Goal: Information Seeking & Learning: Learn about a topic

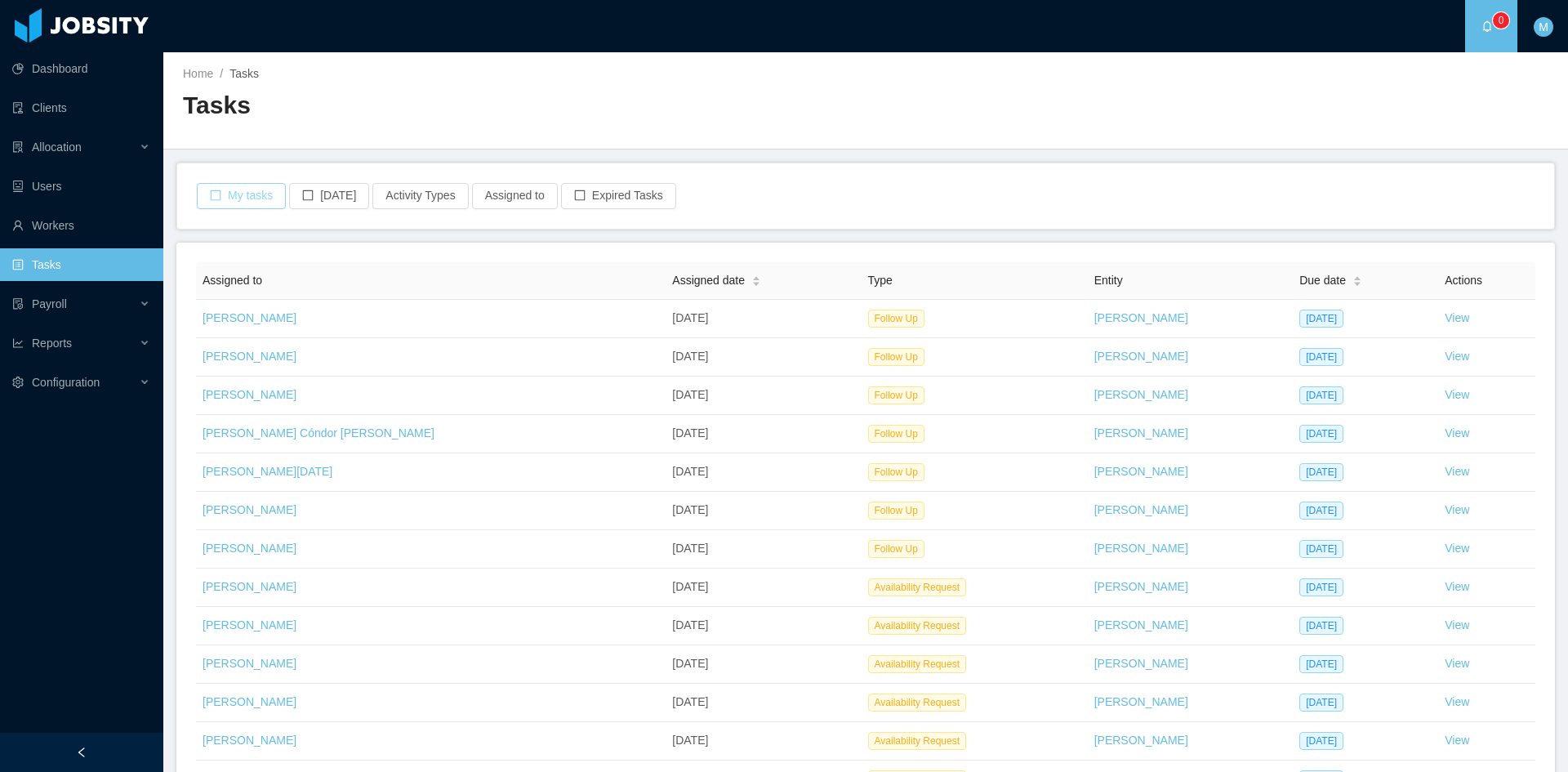
click at [246, 190] on button "My tasks" at bounding box center [241, 196] width 89 height 27
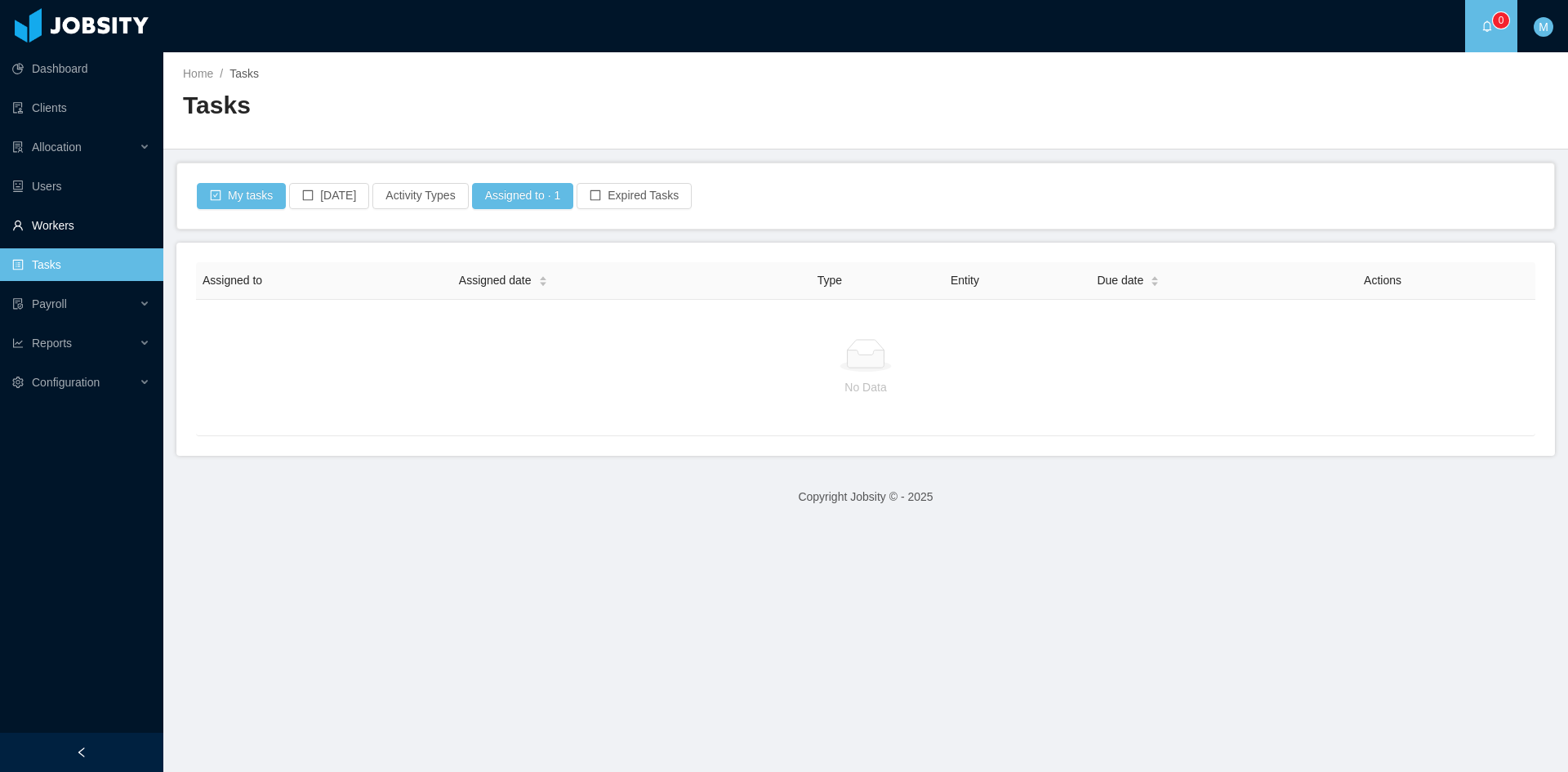
click at [39, 227] on link "Workers" at bounding box center [81, 226] width 138 height 33
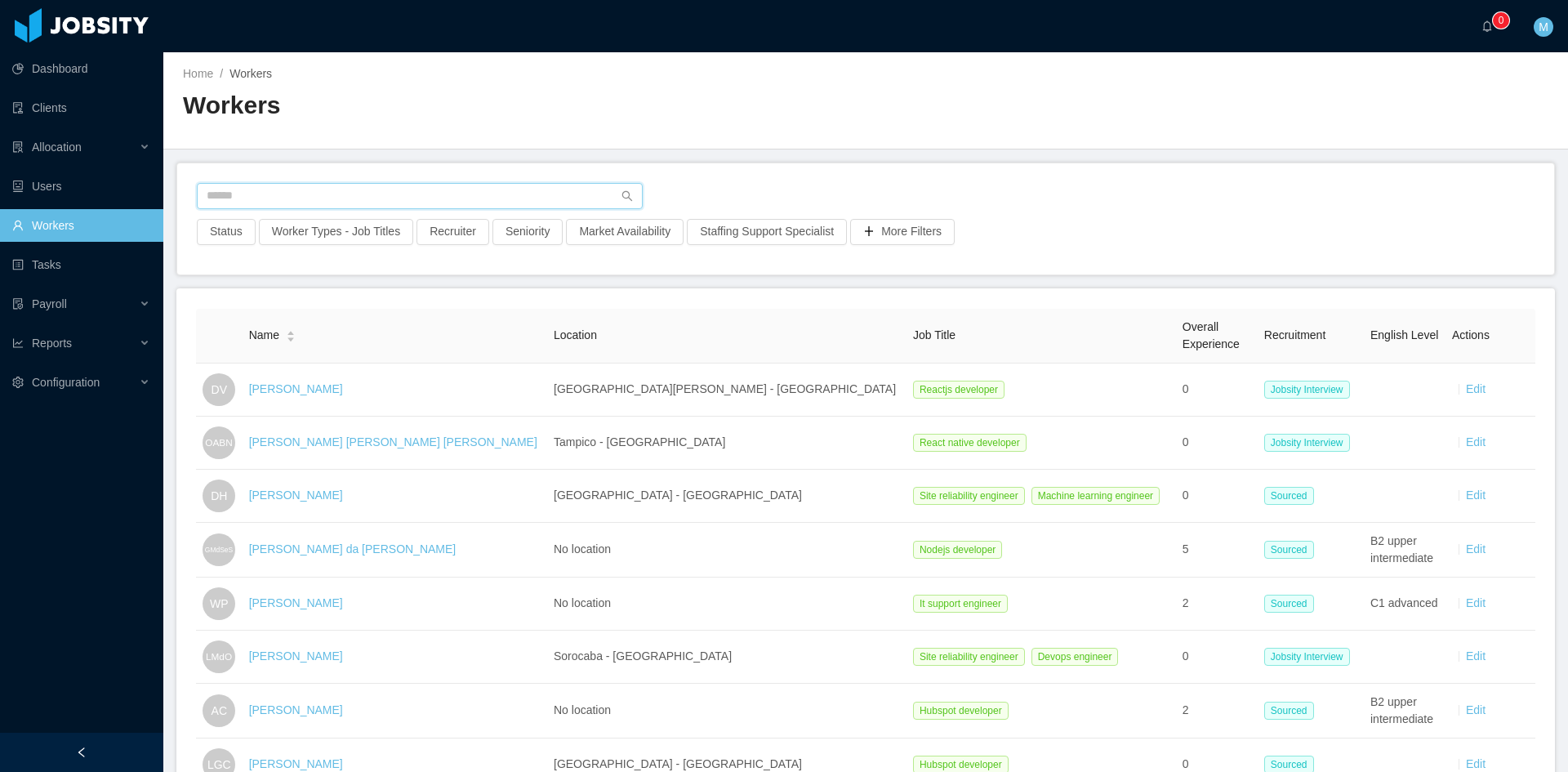
click at [241, 192] on input "text" at bounding box center [420, 196] width 446 height 27
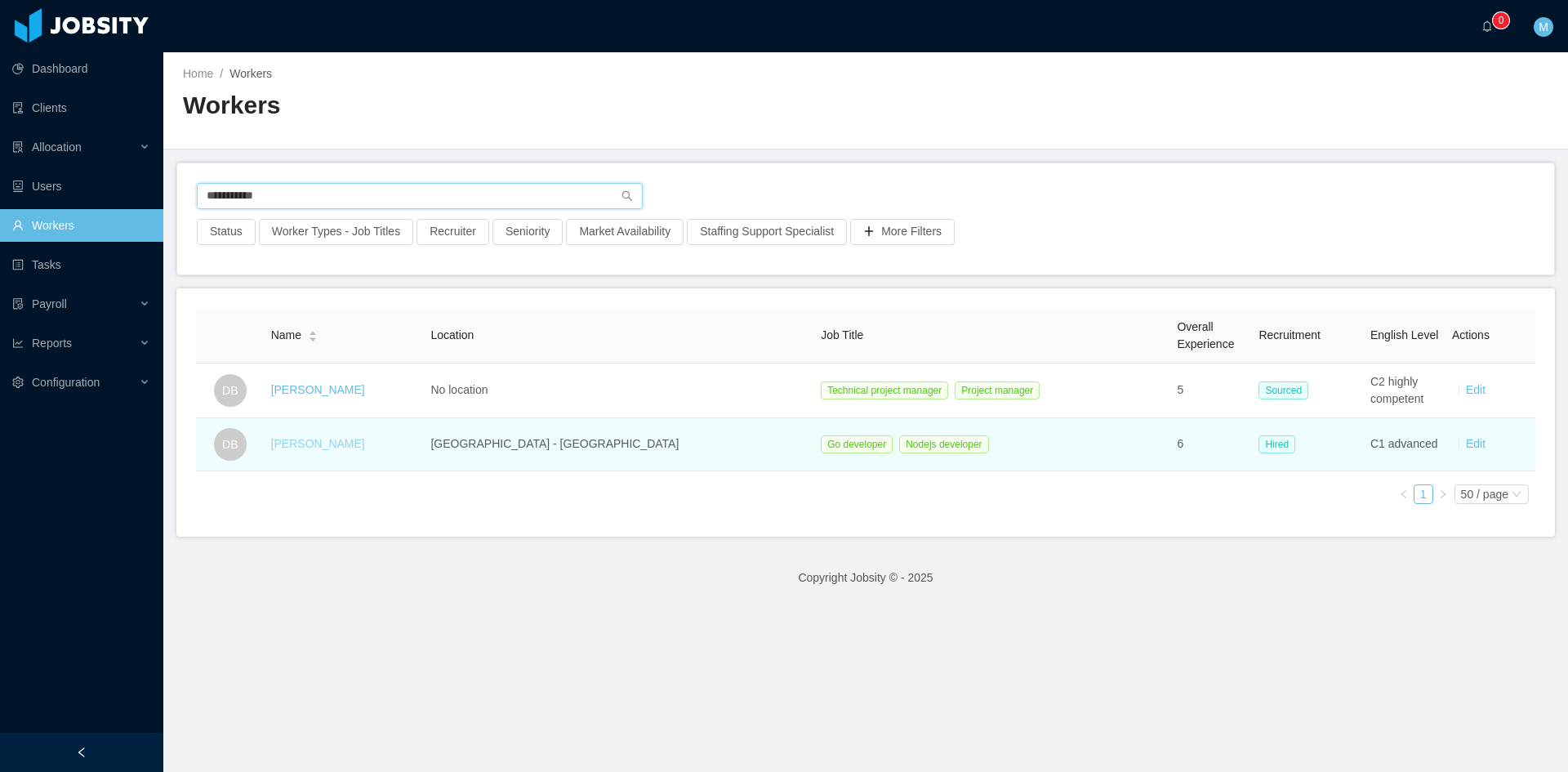
type input "**********"
click at [329, 443] on link "Daniel Bittar" at bounding box center [318, 444] width 94 height 13
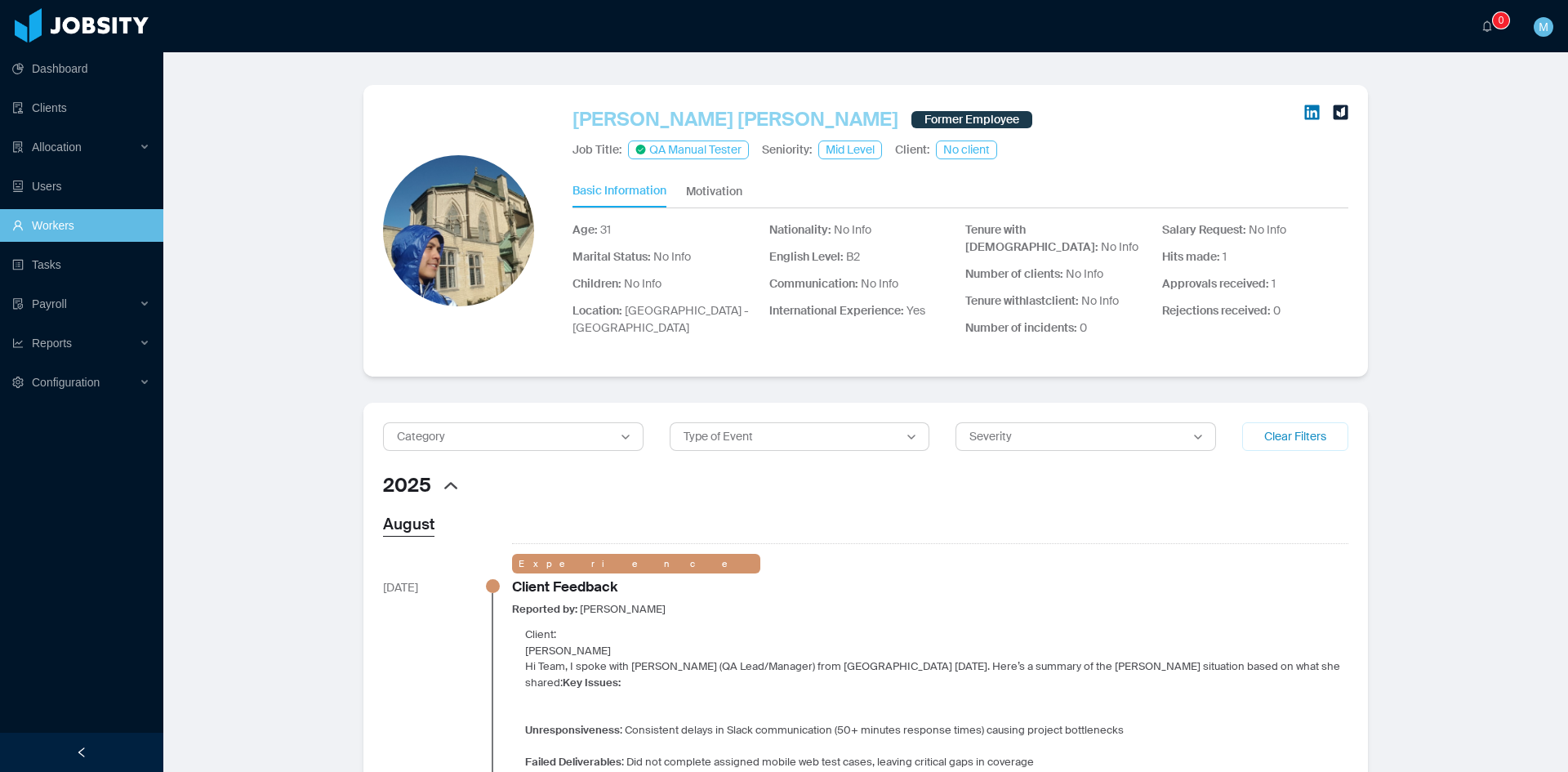
click at [632, 123] on link "[PERSON_NAME] [PERSON_NAME]" at bounding box center [734, 119] width 326 height 29
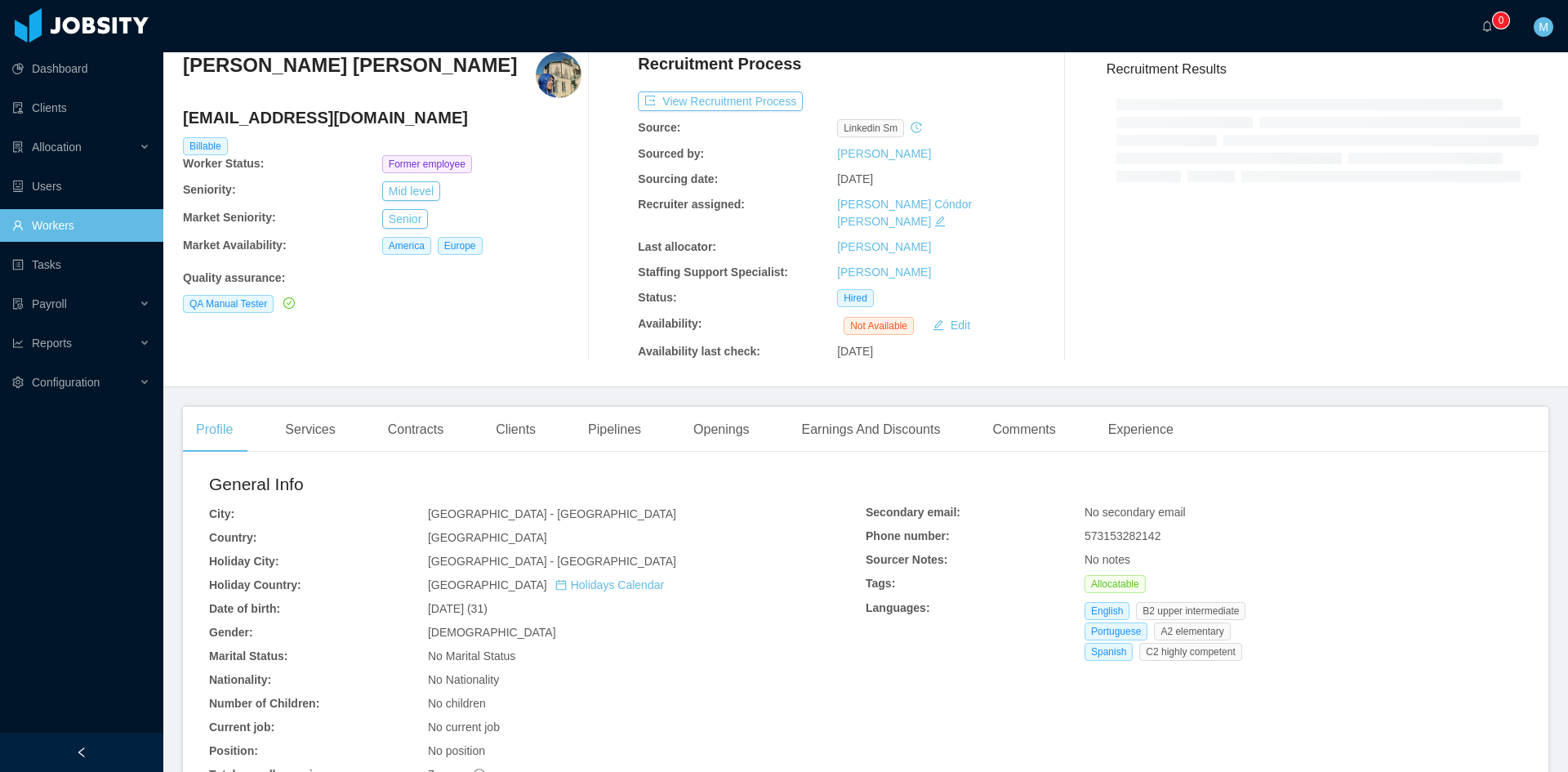
scroll to position [198, 0]
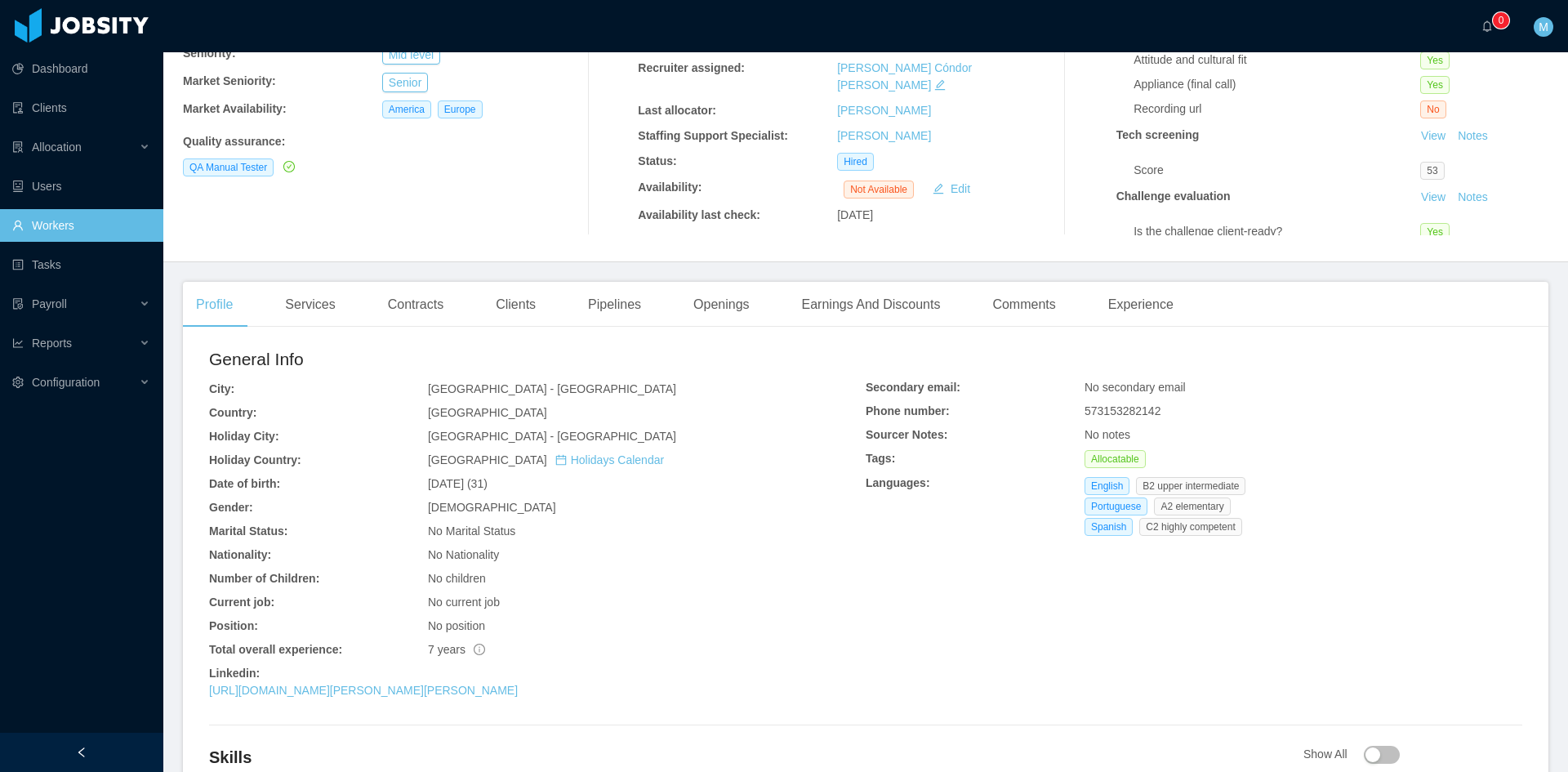
drag, startPoint x: 438, startPoint y: 665, endPoint x: 396, endPoint y: 647, distance: 45.7
click at [396, 647] on div "Total overall experience:" at bounding box center [318, 649] width 219 height 17
click at [1218, 658] on div "General Info City: Bogotá - Bogotá Country: Colombia Holiday City: Bogotá - Bog…" at bounding box center [866, 526] width 1313 height 359
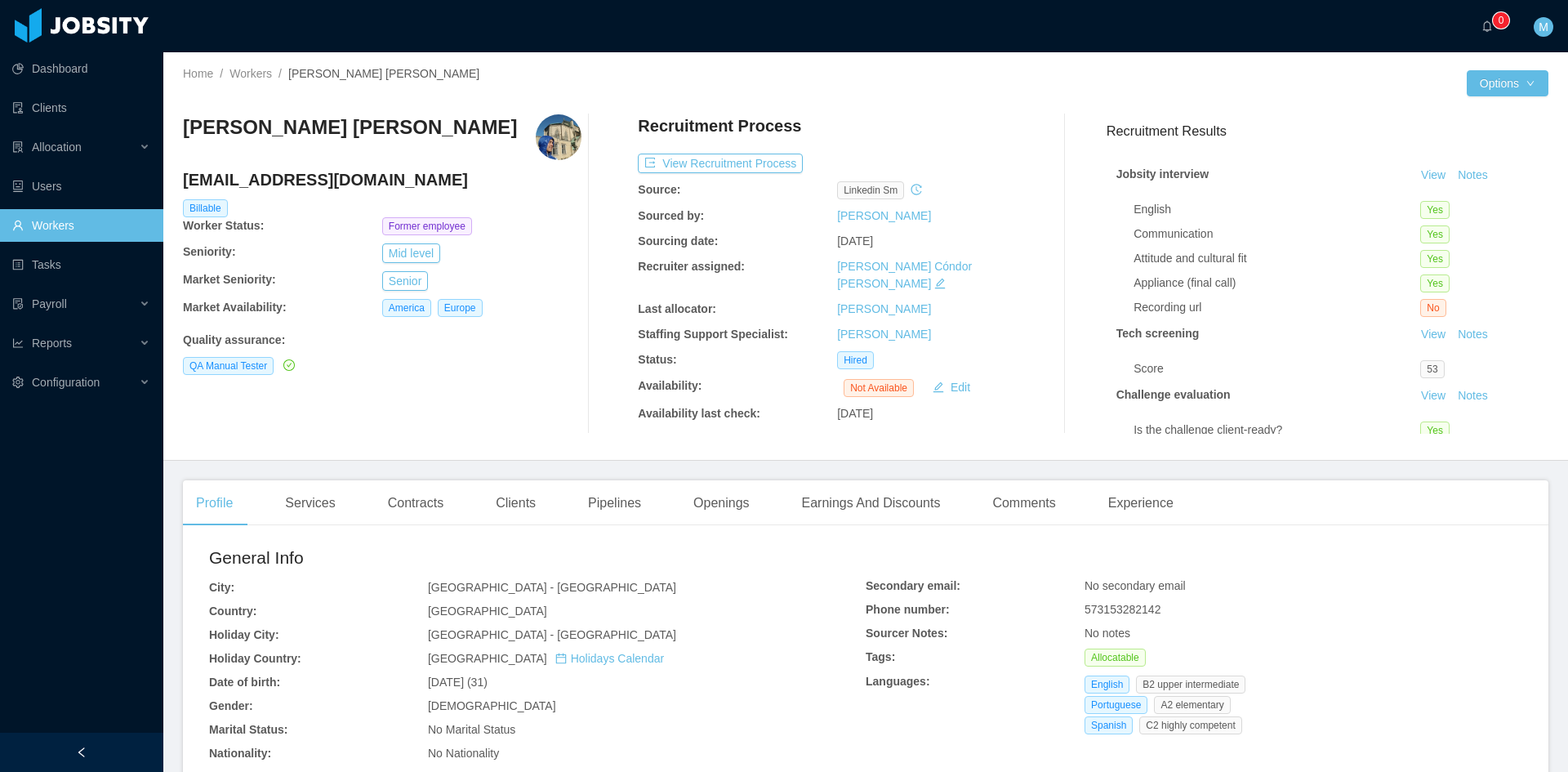
drag, startPoint x: 387, startPoint y: 126, endPoint x: 168, endPoint y: 123, distance: 219.0
click at [168, 123] on div "Home / Workers / Juan David Penalosa Carrillo / Options Juan David Penalosa Car…" at bounding box center [866, 256] width 1405 height 408
copy h3 "[PERSON_NAME] [PERSON_NAME]"
click at [544, 421] on div "Juan David Penalosa Carrillo jpenalos2346@gmail.com Billable Worker Status: For…" at bounding box center [382, 274] width 399 height 319
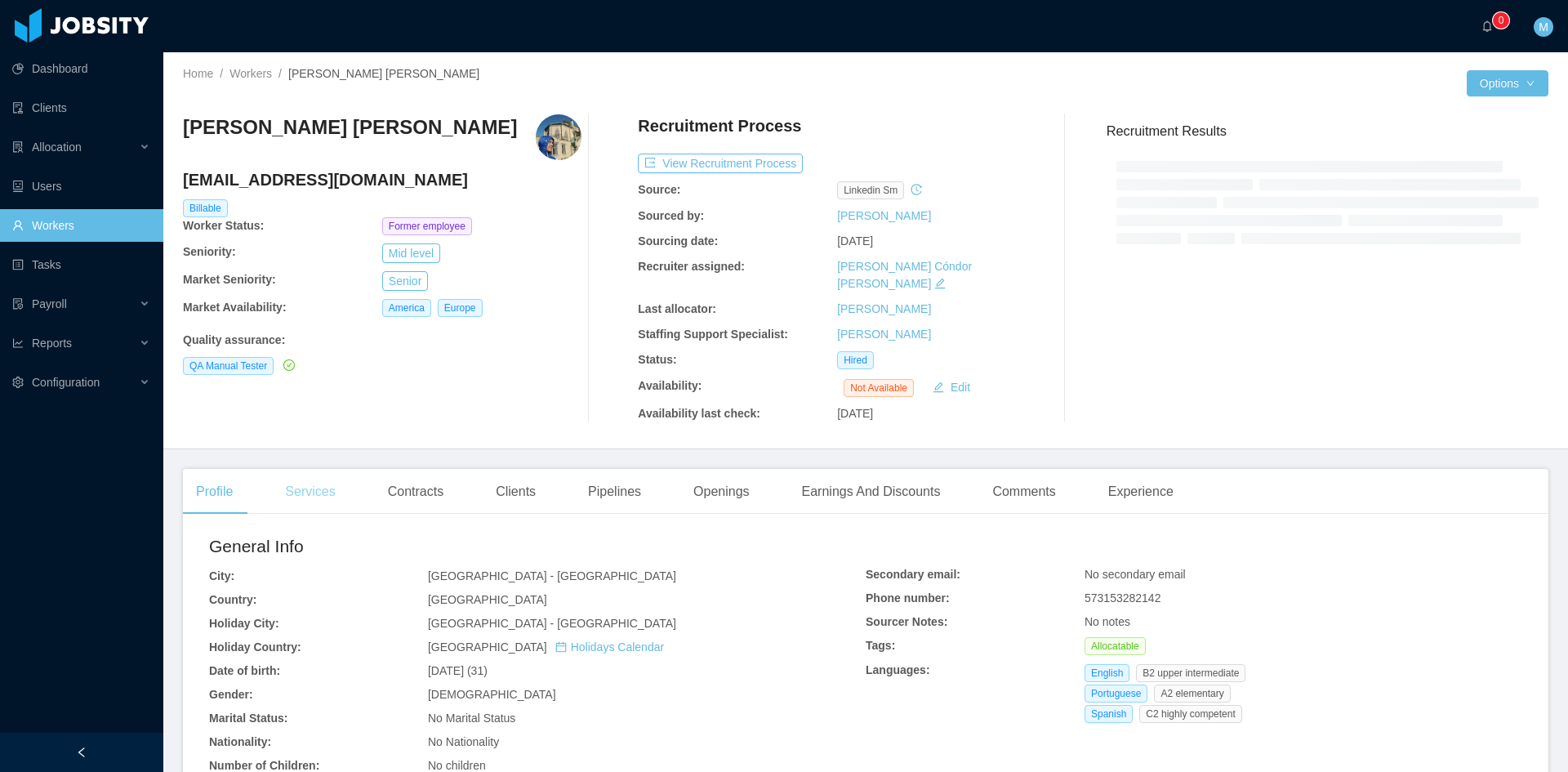
click at [326, 469] on div "Services" at bounding box center [310, 491] width 76 height 46
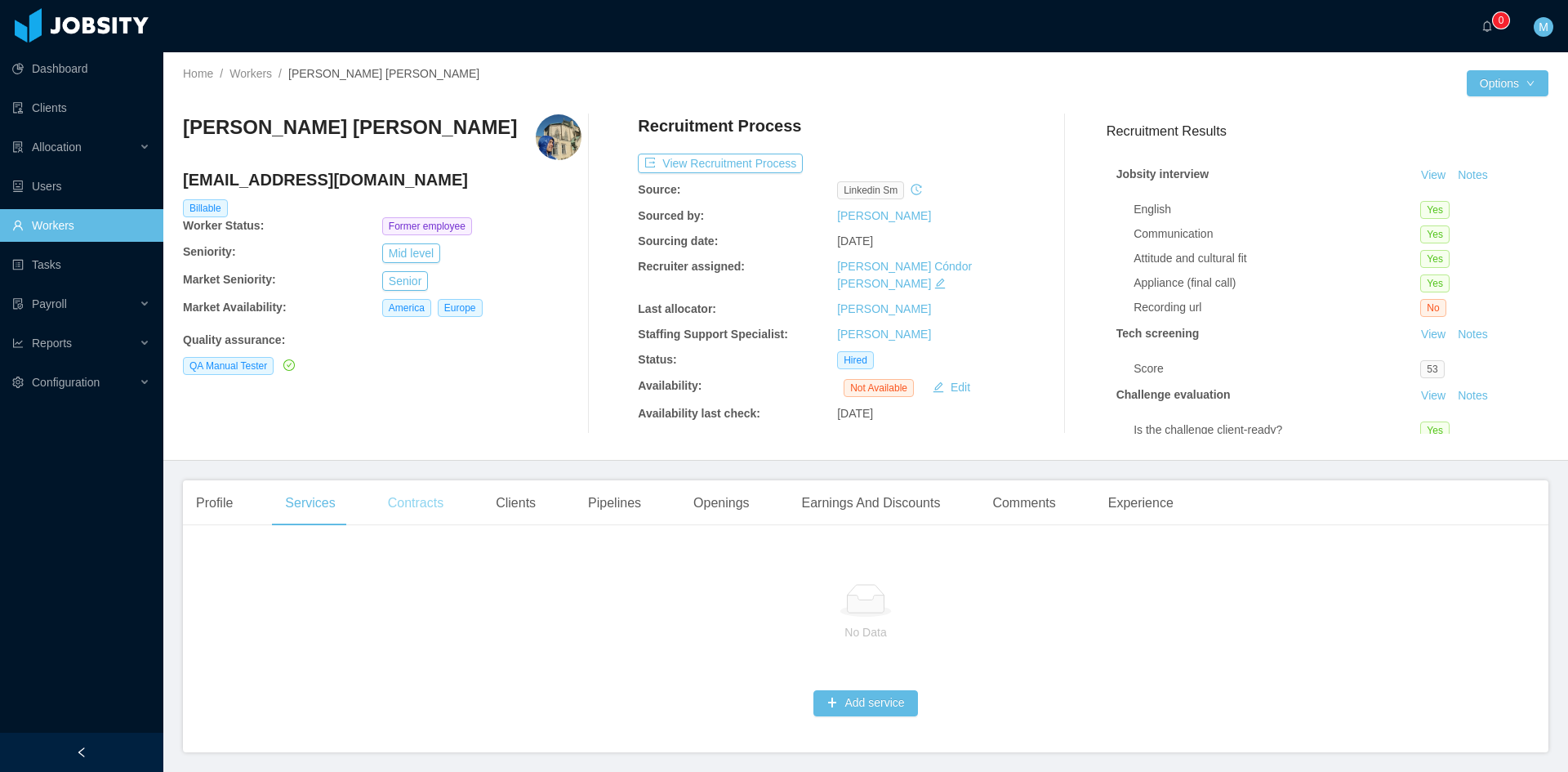
click at [407, 501] on div "Contracts" at bounding box center [415, 503] width 82 height 46
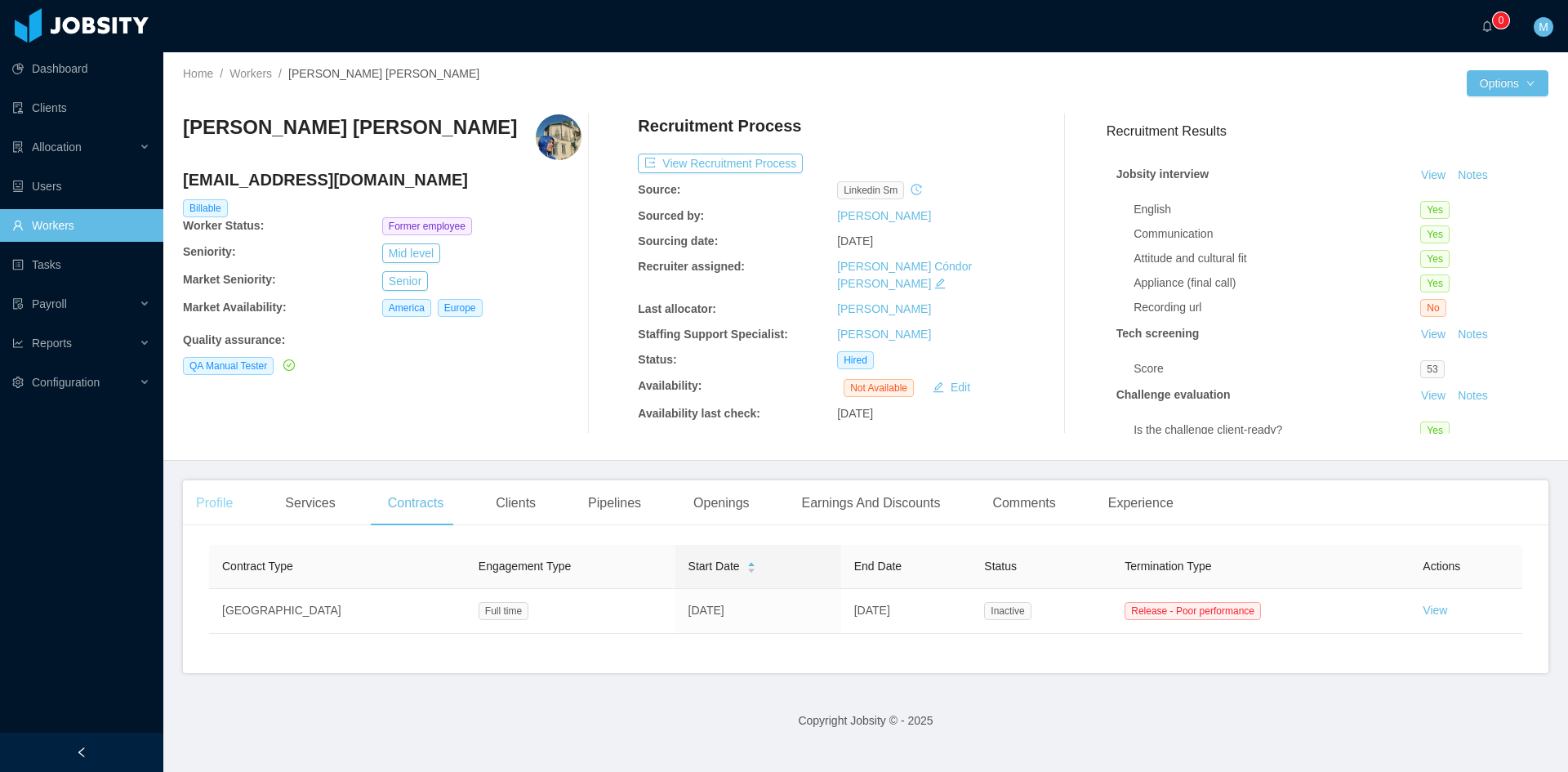
click at [232, 511] on div "Profile" at bounding box center [215, 503] width 63 height 46
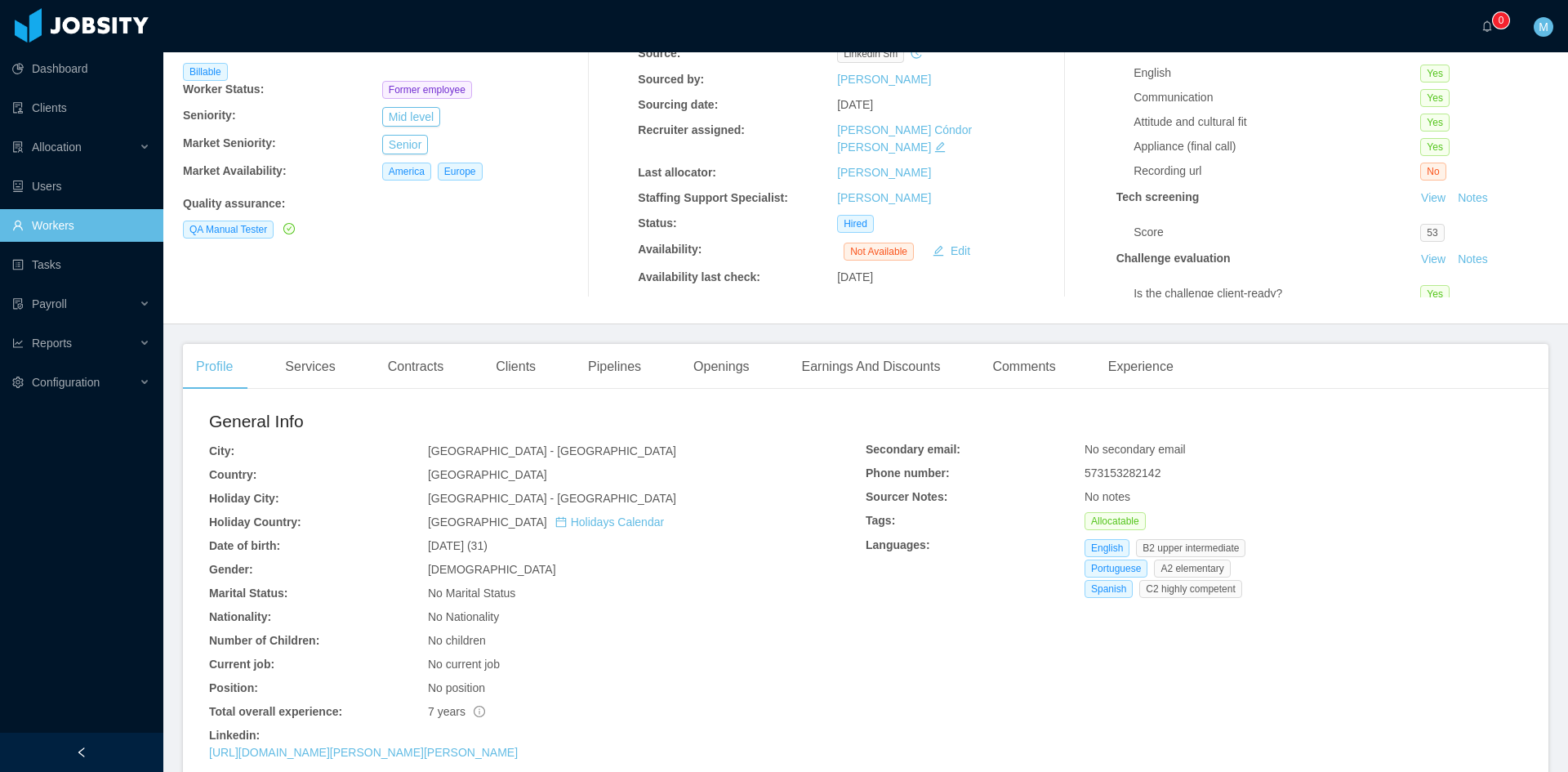
scroll to position [272, 0]
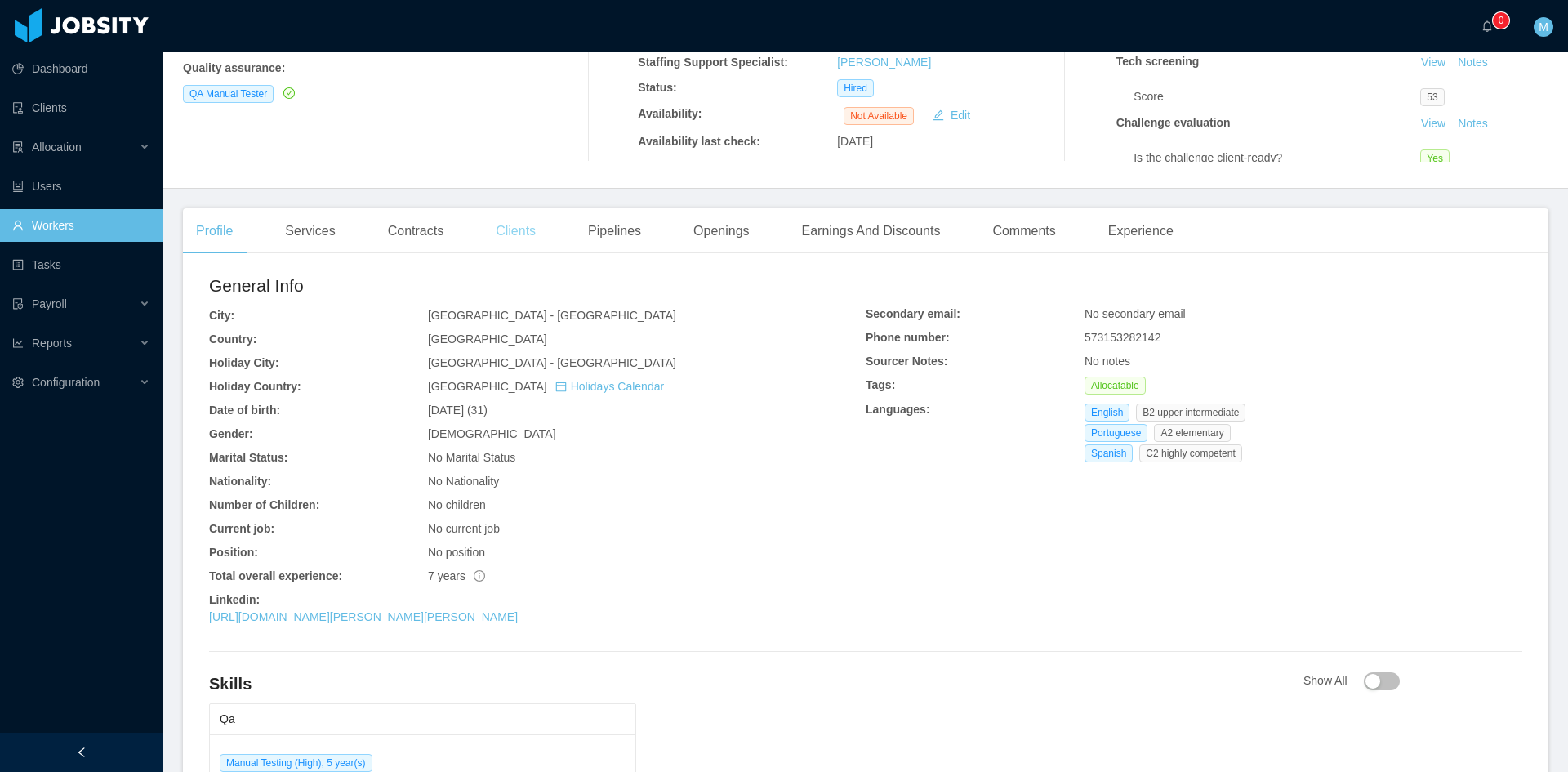
click at [509, 236] on div "Clients" at bounding box center [515, 231] width 66 height 46
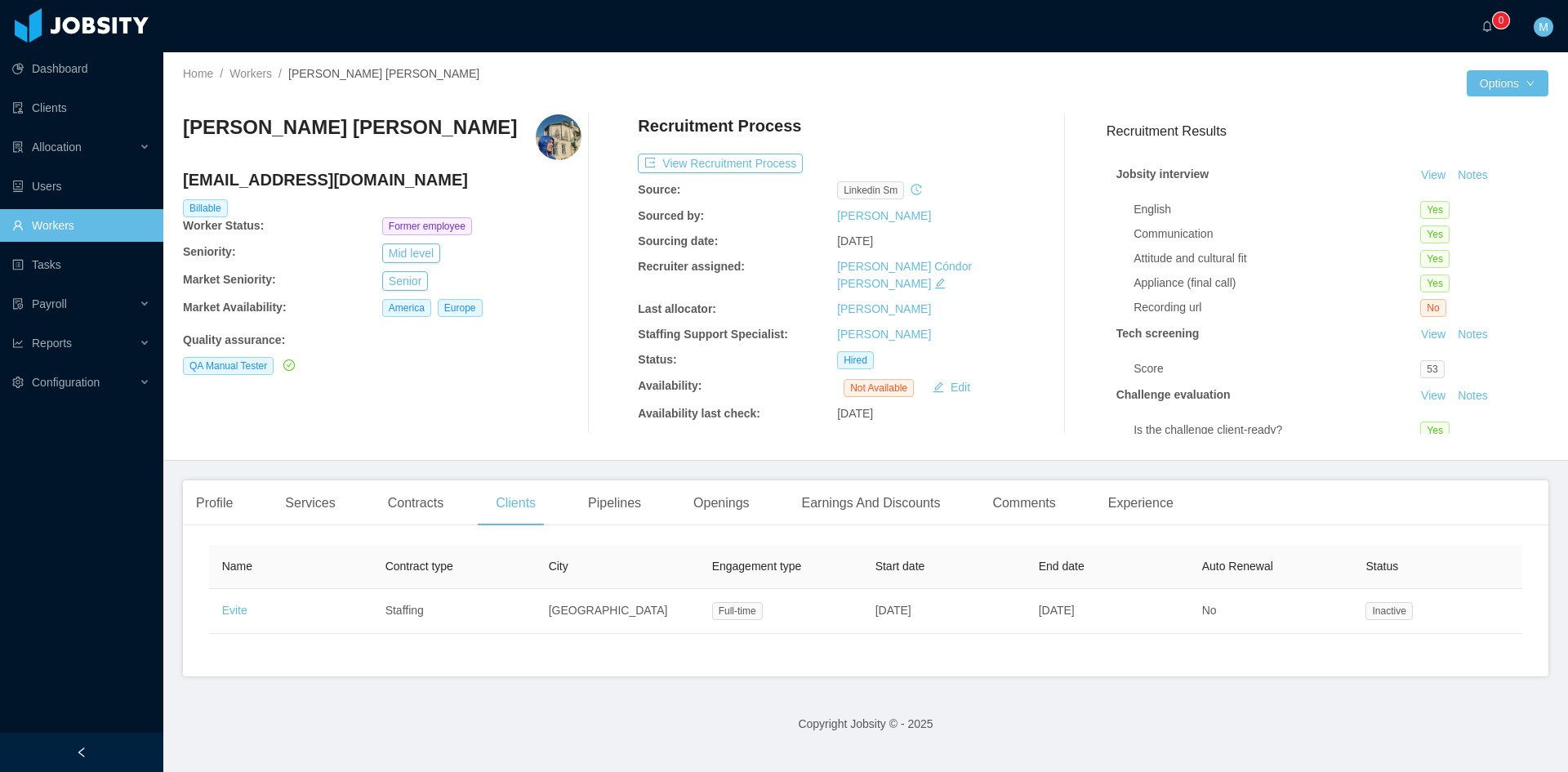
click at [1102, 466] on main "Home / Workers / Juan David Penalosa Carrillo / Options Juan David Penalosa Car…" at bounding box center [866, 412] width 1405 height 720
drag, startPoint x: 380, startPoint y: 177, endPoint x: 184, endPoint y: 182, distance: 196.1
click at [184, 182] on h4 "jpenalos2346@gmail.com" at bounding box center [382, 179] width 399 height 23
copy h4 "jpenalos2346@gmail.com"
click at [1117, 452] on div "Home / Workers / Juan David Penalosa Carrillo / Options Juan David Penalosa Car…" at bounding box center [866, 256] width 1405 height 408
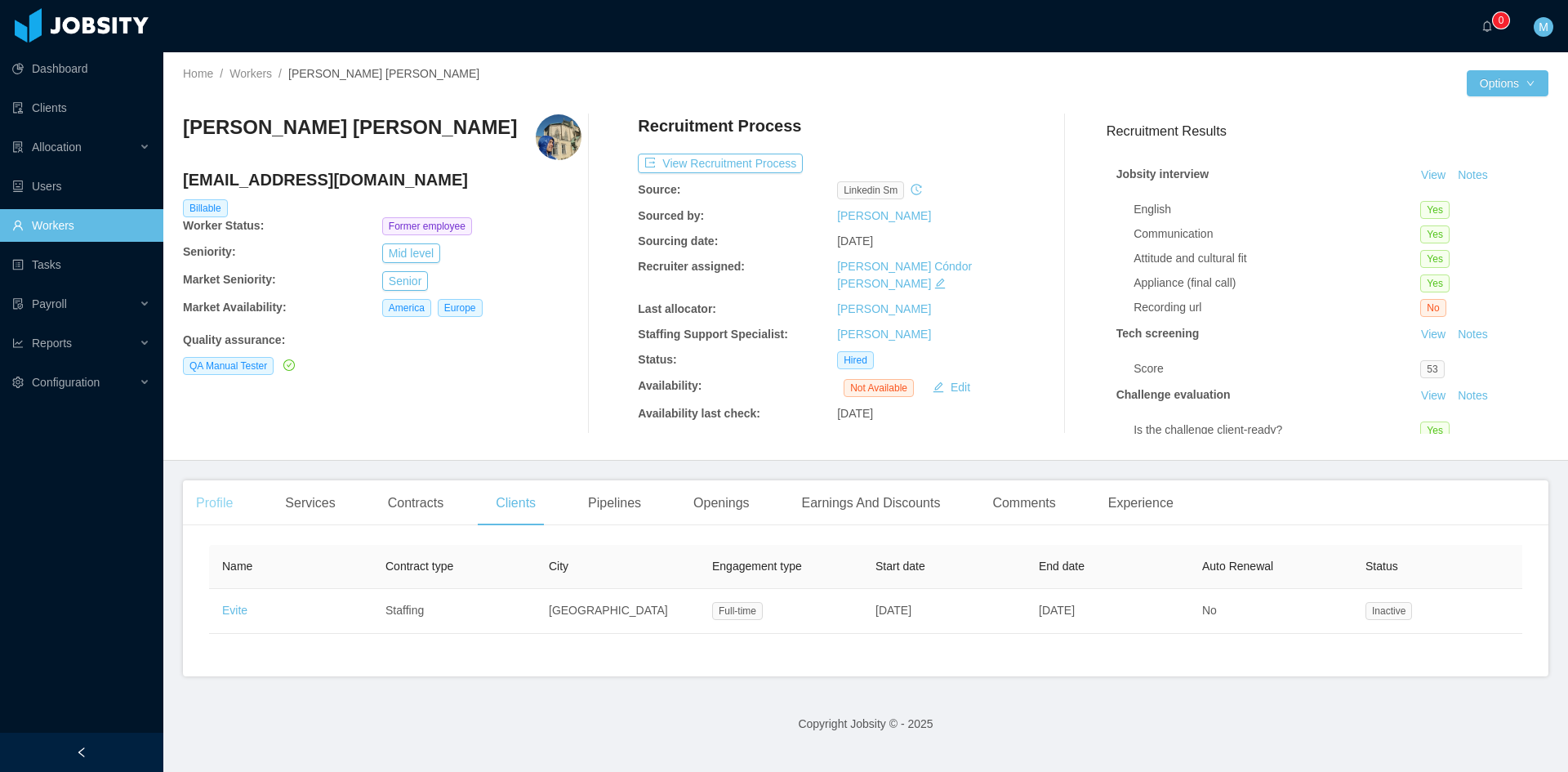
click at [225, 499] on div "Profile" at bounding box center [215, 503] width 63 height 46
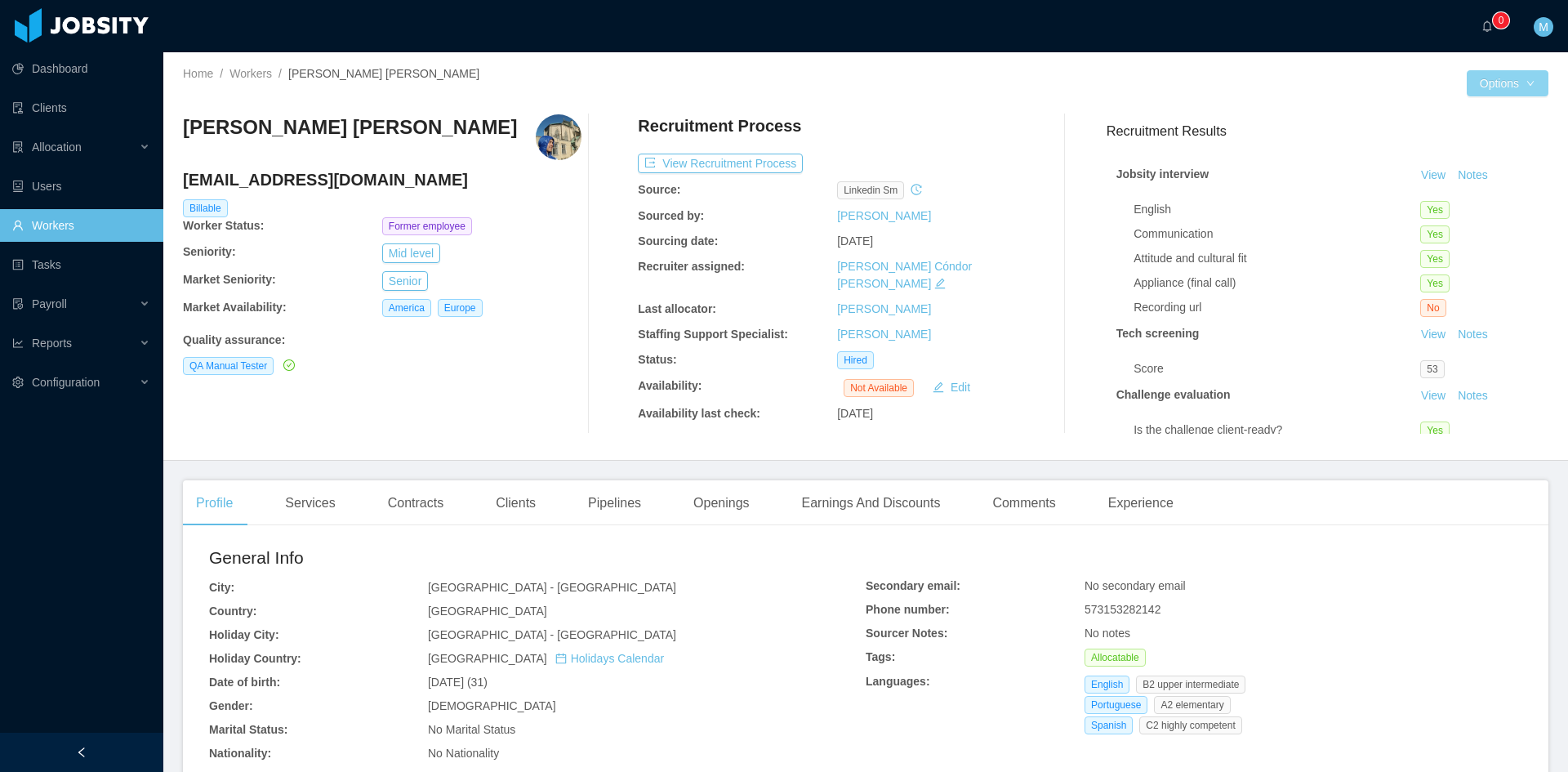
click at [1527, 75] on button "Options" at bounding box center [1507, 83] width 82 height 27
click at [1470, 259] on button "Worker File" at bounding box center [1462, 257] width 102 height 27
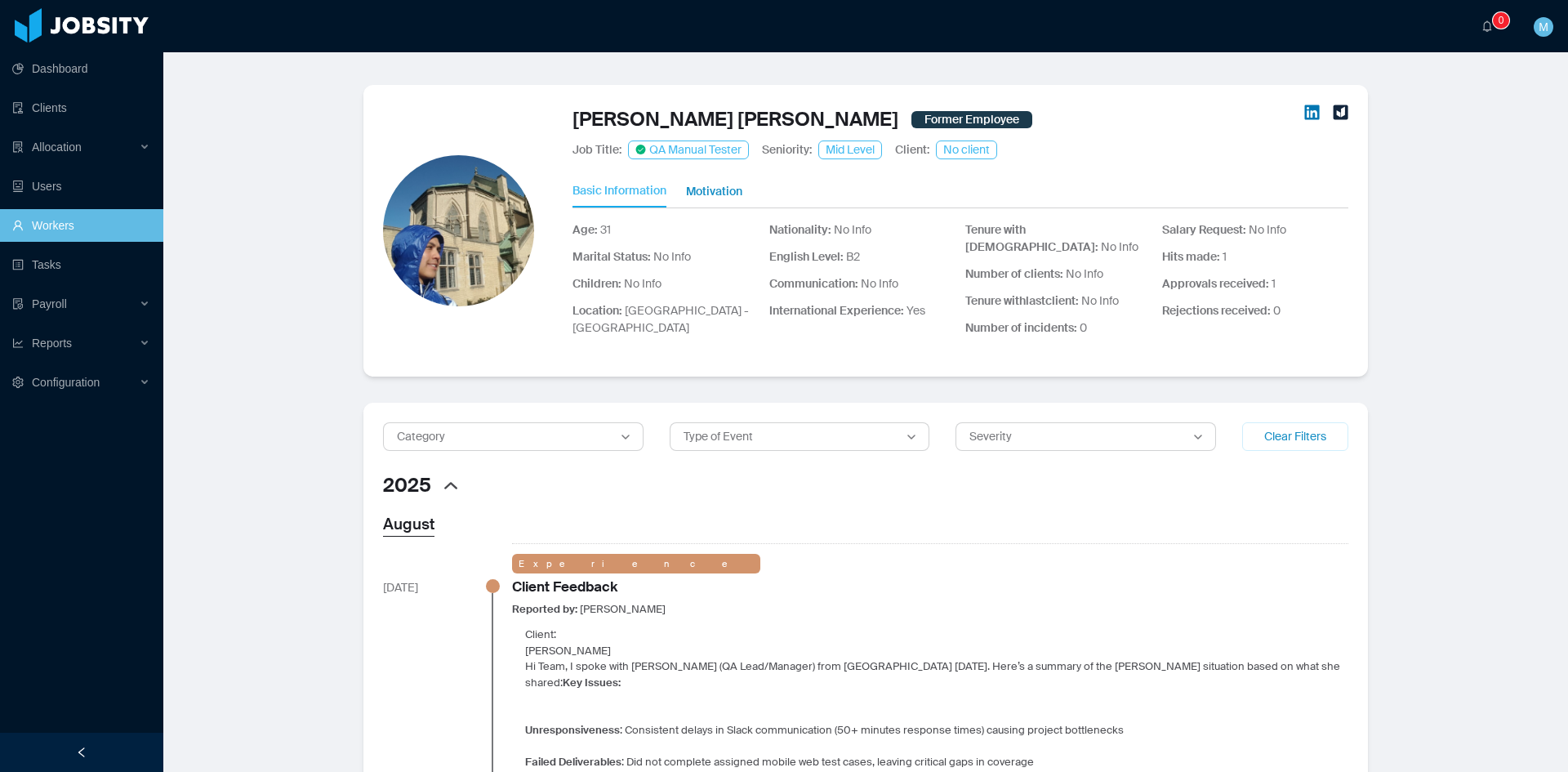
click at [693, 191] on button "Motivation" at bounding box center [713, 191] width 56 height 32
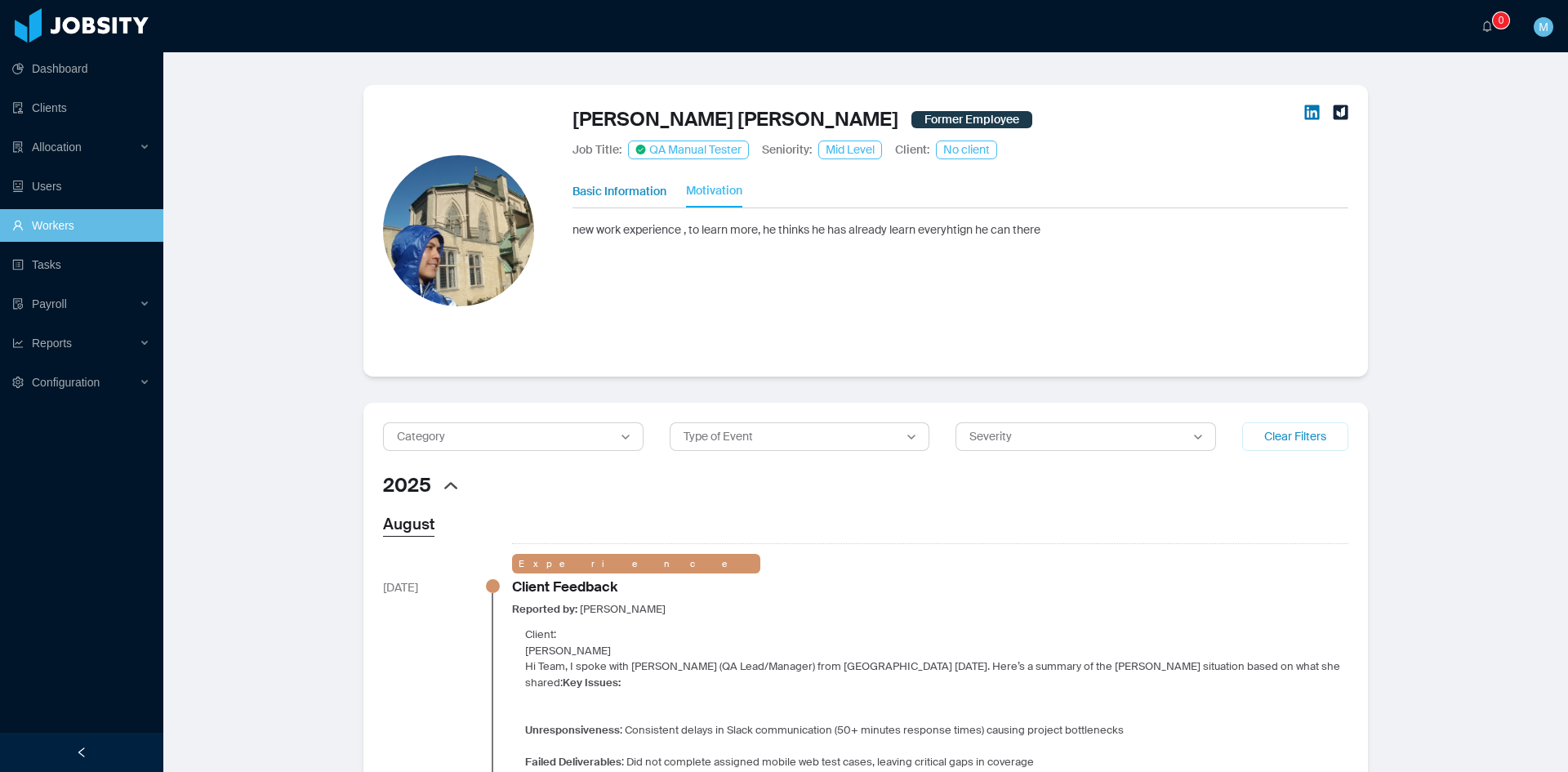
click at [617, 190] on button "Basic Information" at bounding box center [619, 191] width 94 height 32
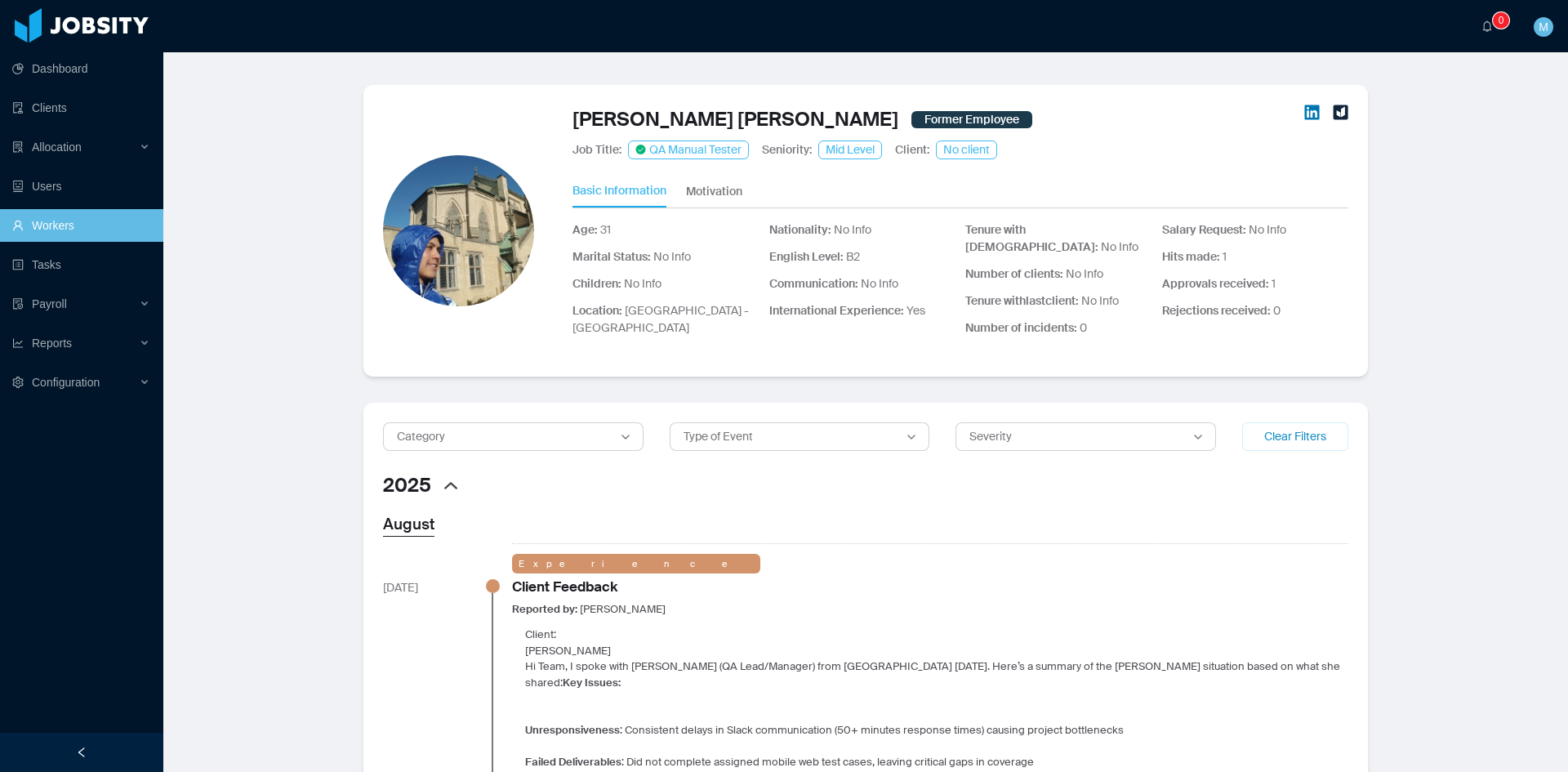
click at [1306, 108] on img "LinkedIn" at bounding box center [1311, 112] width 16 height 16
click at [1309, 110] on img "LinkedIn" at bounding box center [1311, 112] width 16 height 16
click at [1544, 22] on span "M" at bounding box center [1543, 27] width 10 height 19
